Goal: Check status: Check status

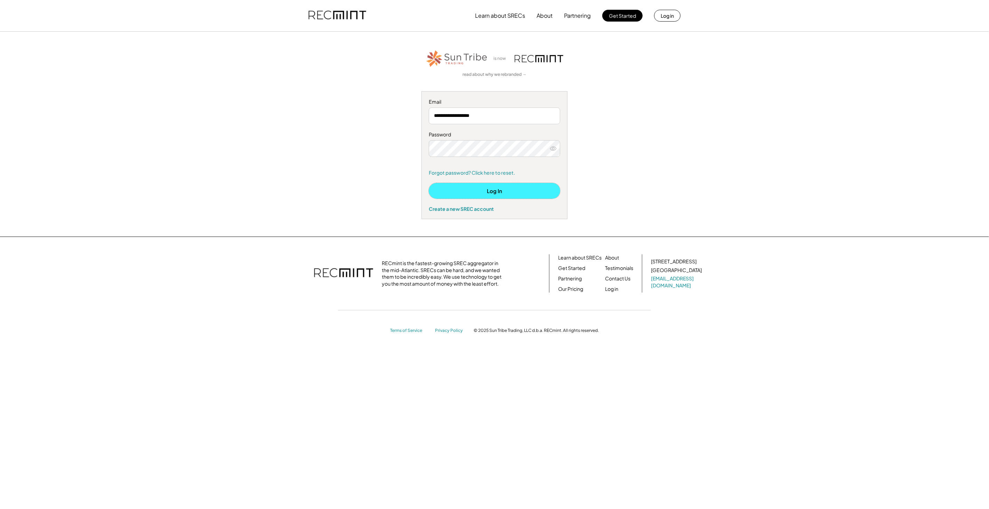
click at [486, 198] on button "Log In" at bounding box center [494, 191] width 131 height 16
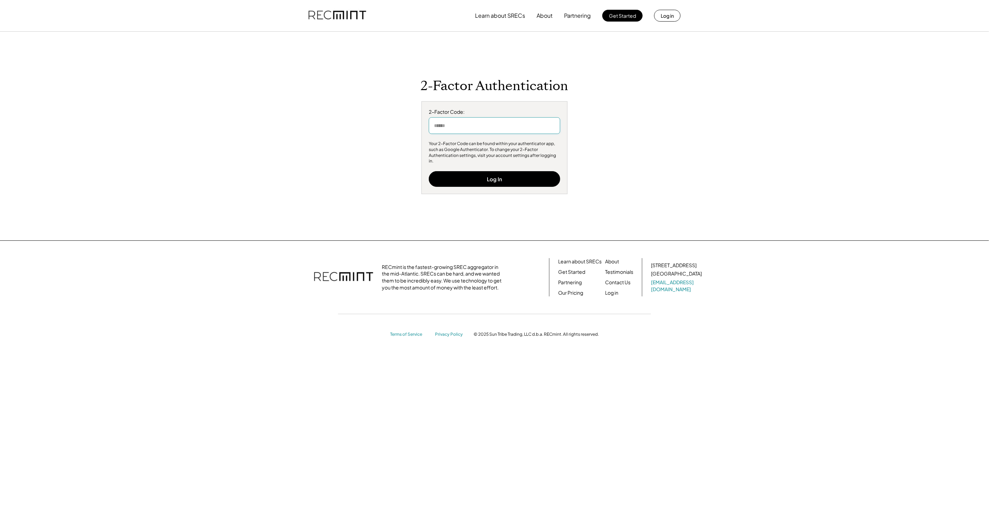
click at [469, 133] on input "input" at bounding box center [494, 125] width 131 height 17
type input "******"
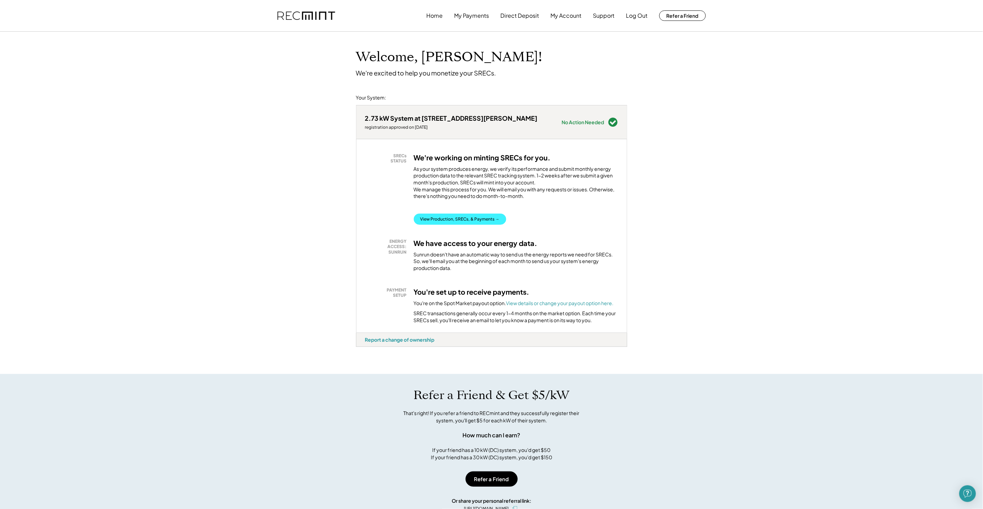
click at [478, 221] on button "View Production, SRECs, & Payments →" at bounding box center [460, 219] width 93 height 11
